Goal: Navigation & Orientation: Find specific page/section

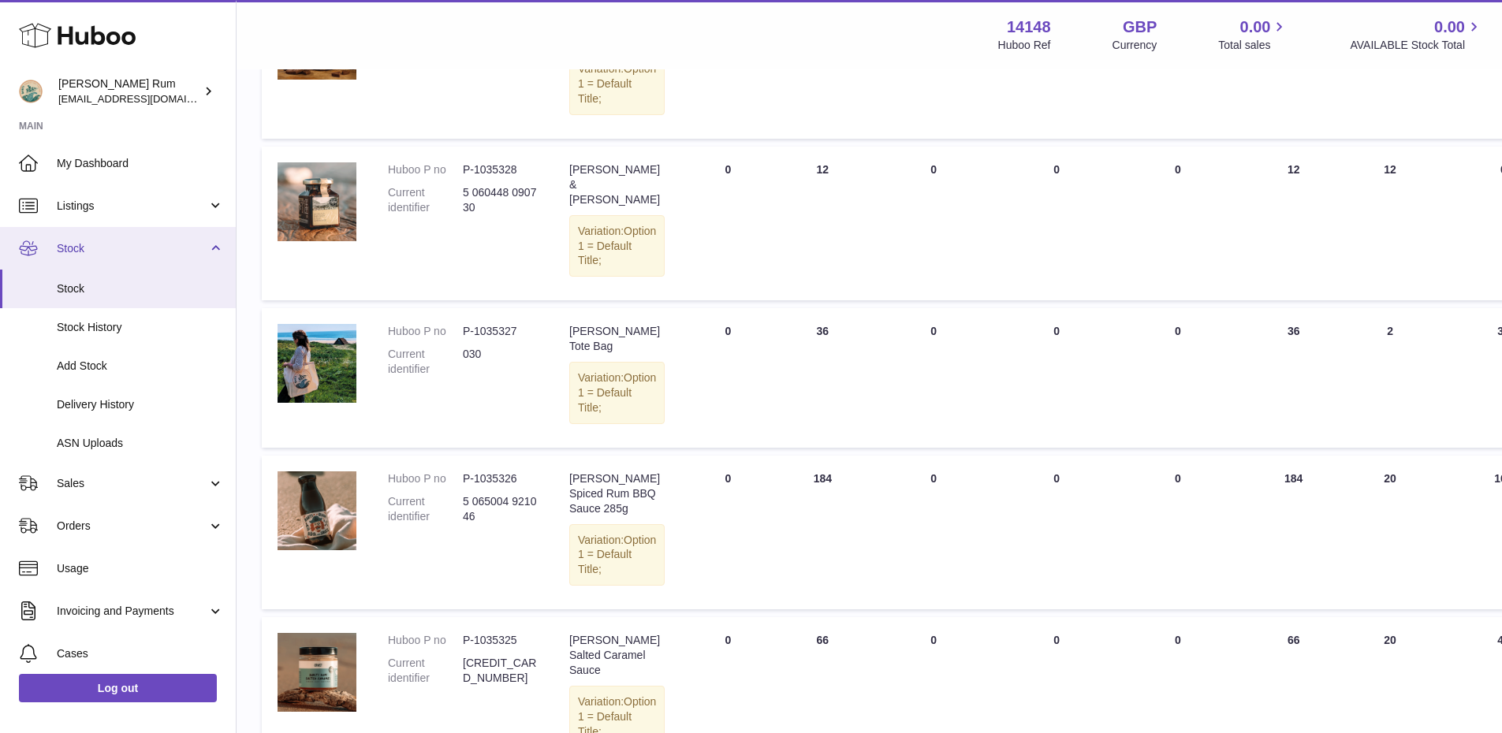
click at [93, 252] on span "Stock" at bounding box center [132, 248] width 151 height 15
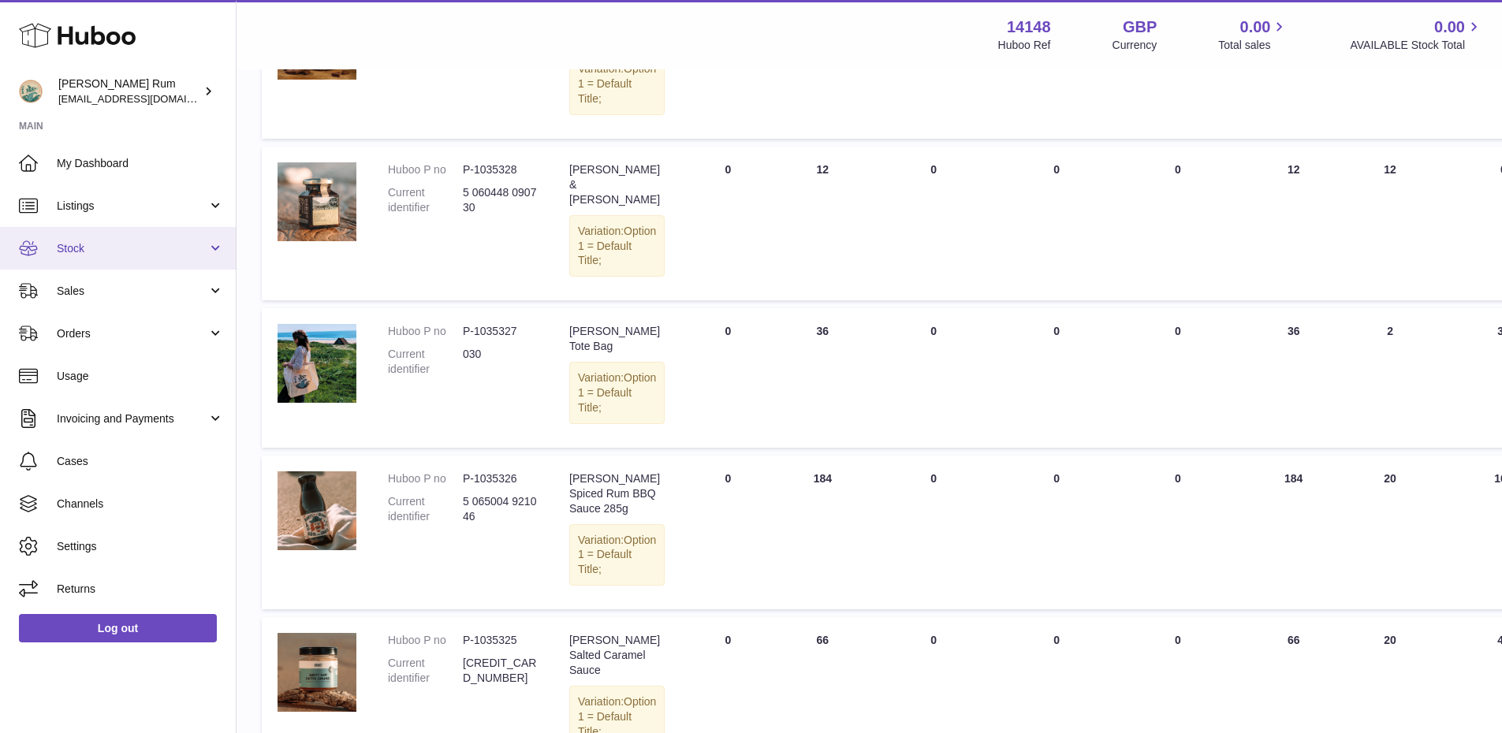
click at [87, 241] on link "Stock" at bounding box center [118, 248] width 236 height 43
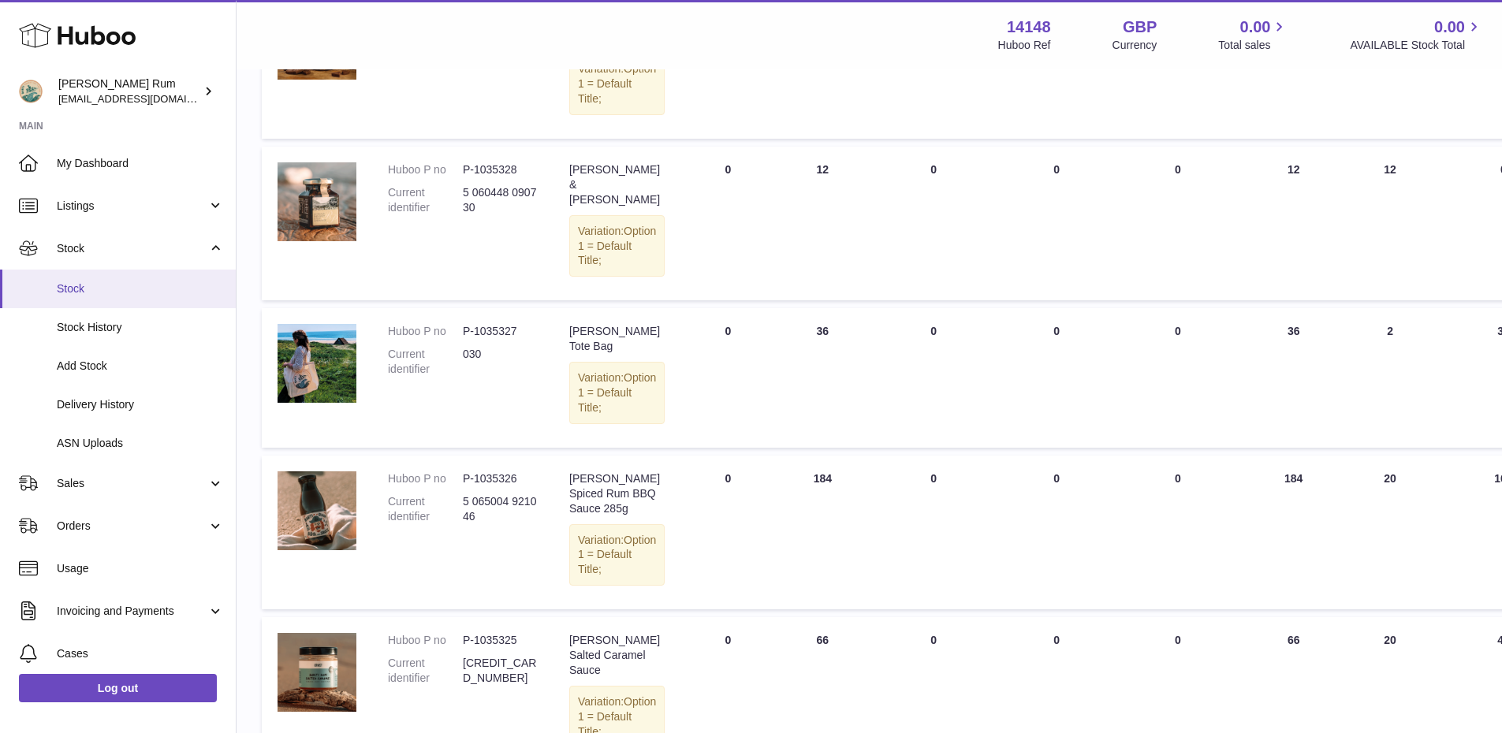
click at [82, 289] on span "Stock" at bounding box center [140, 289] width 167 height 15
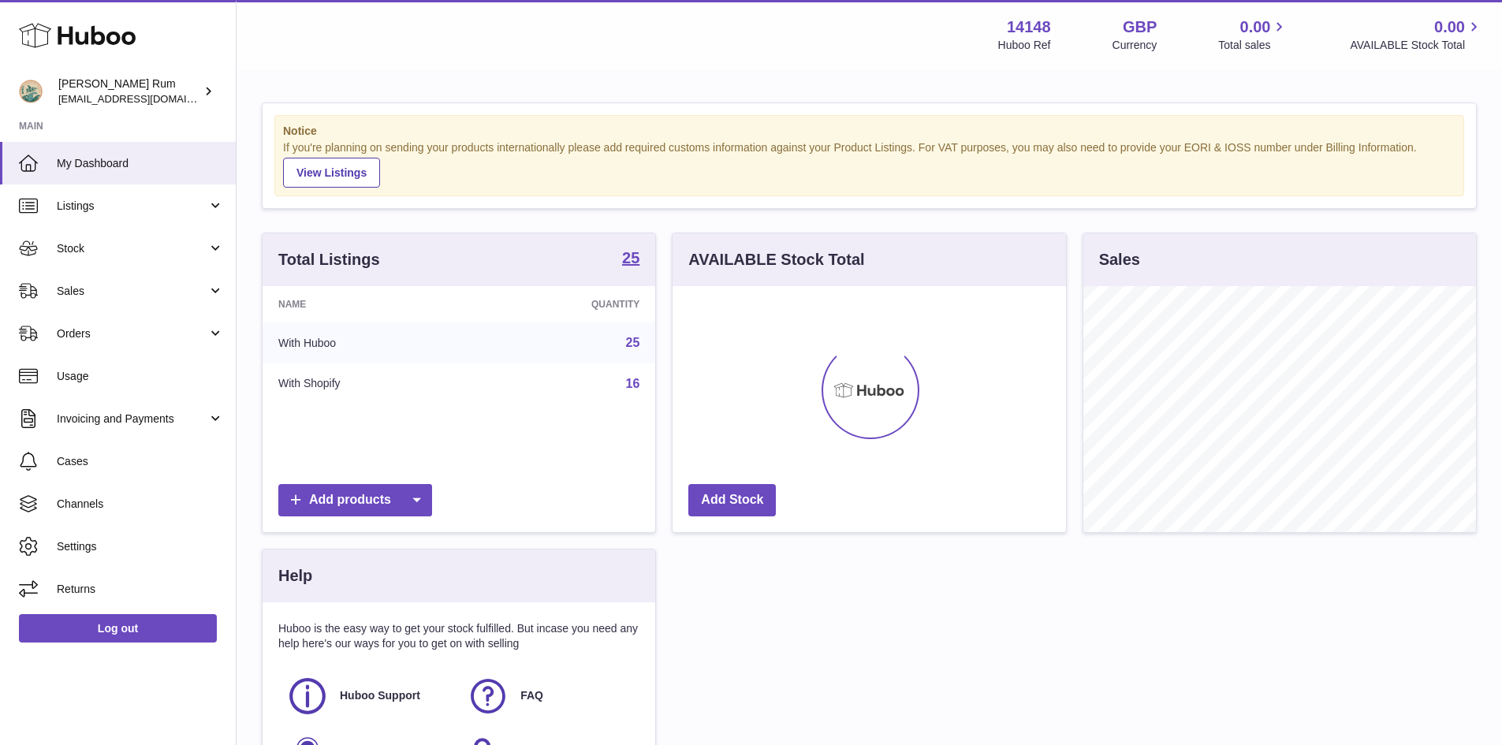
scroll to position [246, 393]
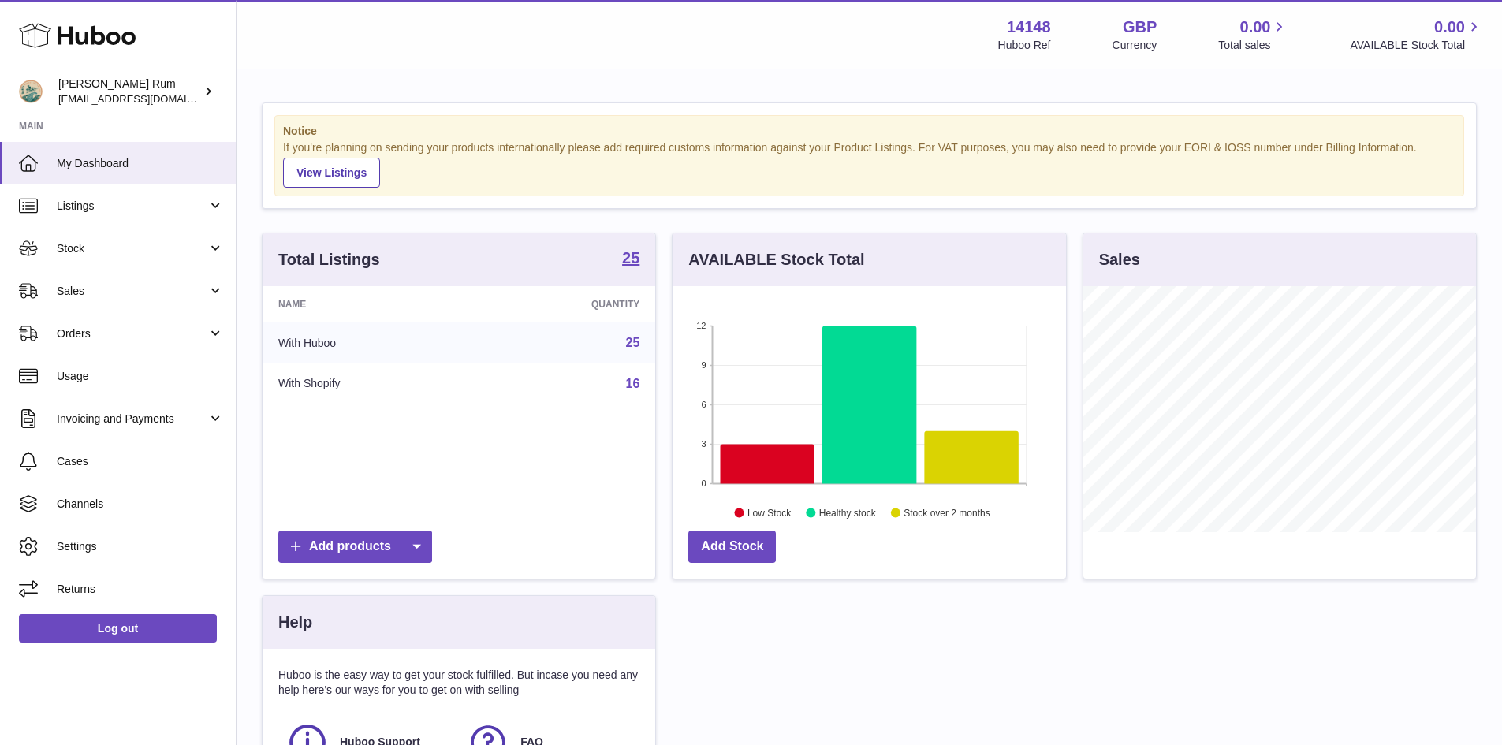
click at [970, 665] on div "Total Listings 25 Name Quantity With Huboo 25 With Shopify 16 Add products AVAI…" at bounding box center [869, 549] width 1231 height 633
click at [948, 442] on icon at bounding box center [972, 457] width 94 height 53
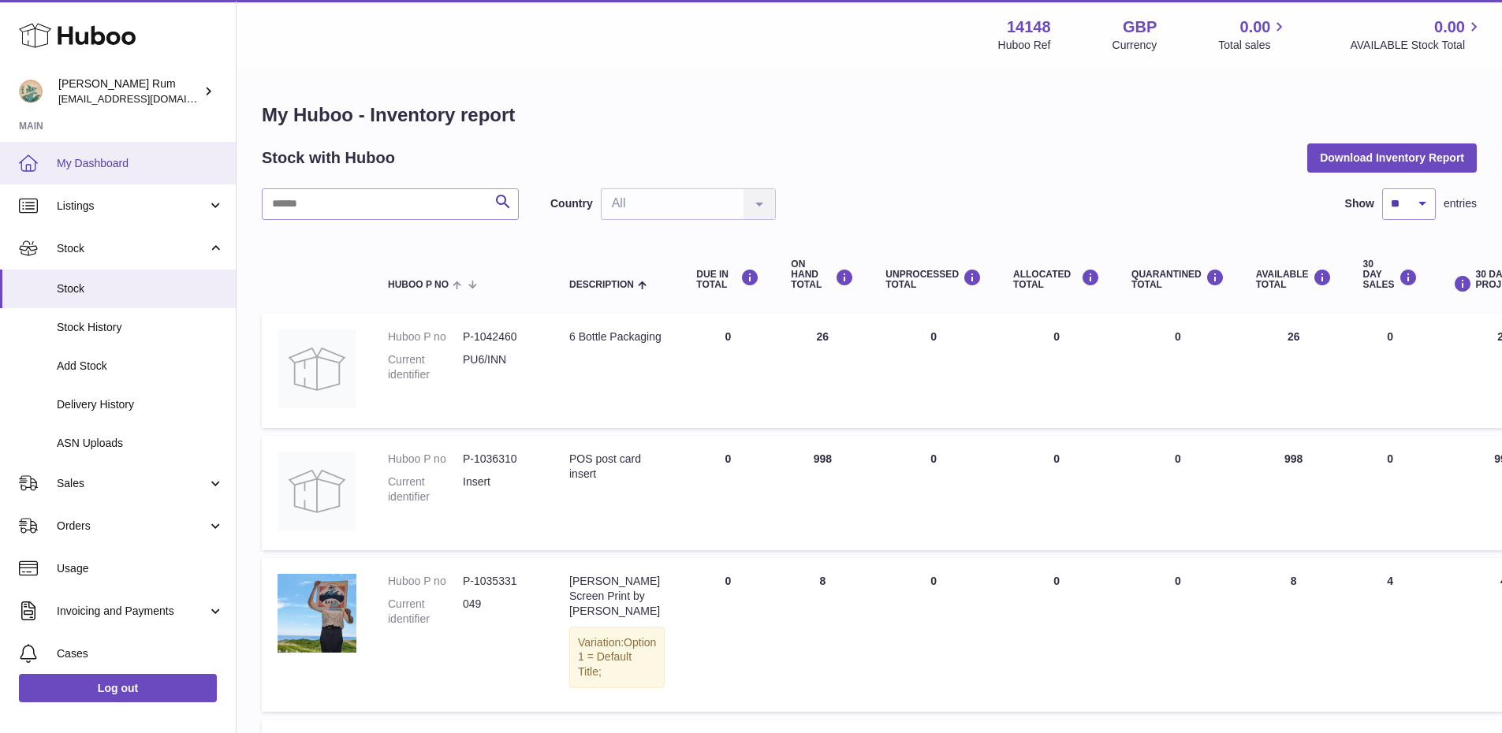
click at [119, 151] on link "My Dashboard" at bounding box center [118, 163] width 236 height 43
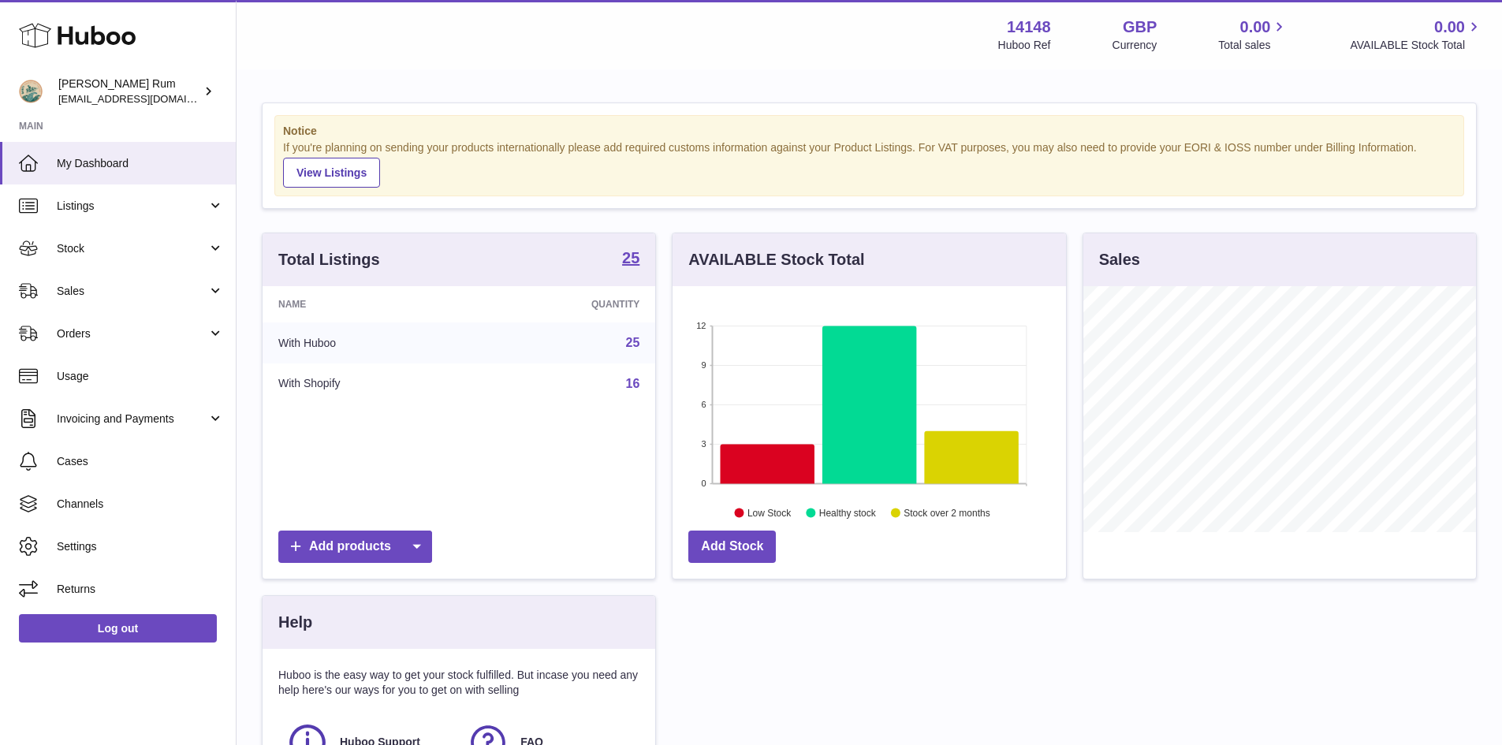
scroll to position [246, 393]
click at [915, 670] on div "Total Listings 25 Name Quantity With Huboo 25 With Shopify 16 Add products AVAI…" at bounding box center [869, 549] width 1231 height 633
